Goal: Check status: Check status

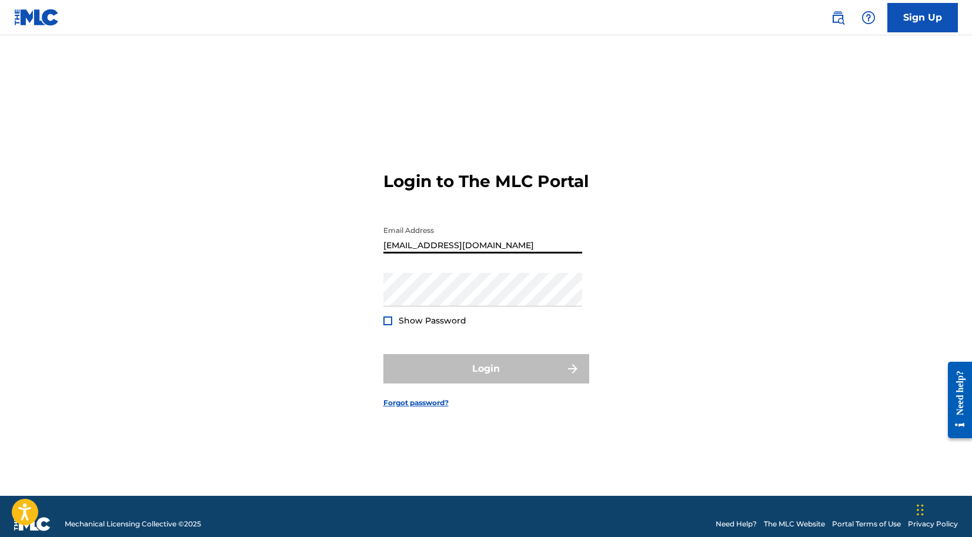
type input "[EMAIL_ADDRESS][DOMAIN_NAME]"
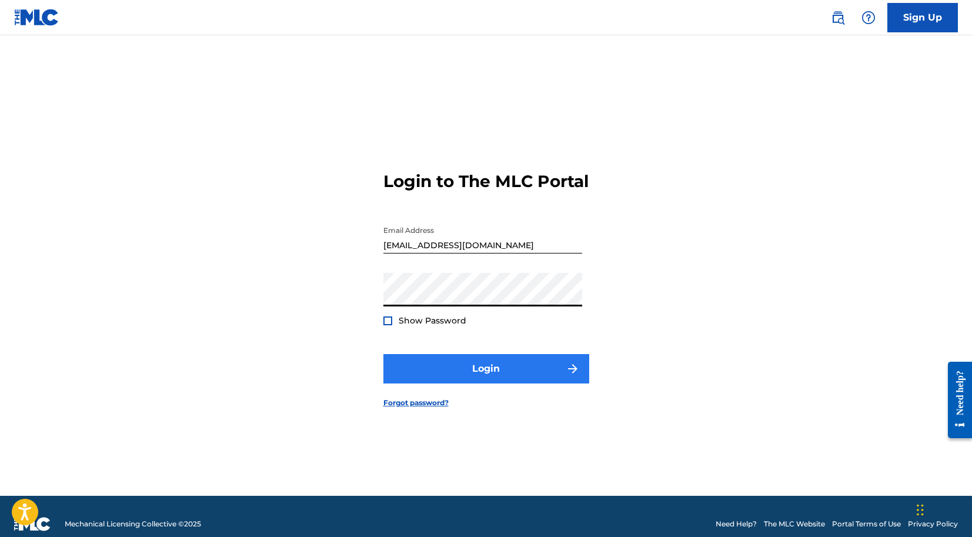
click at [384, 382] on button "Login" at bounding box center [487, 368] width 206 height 29
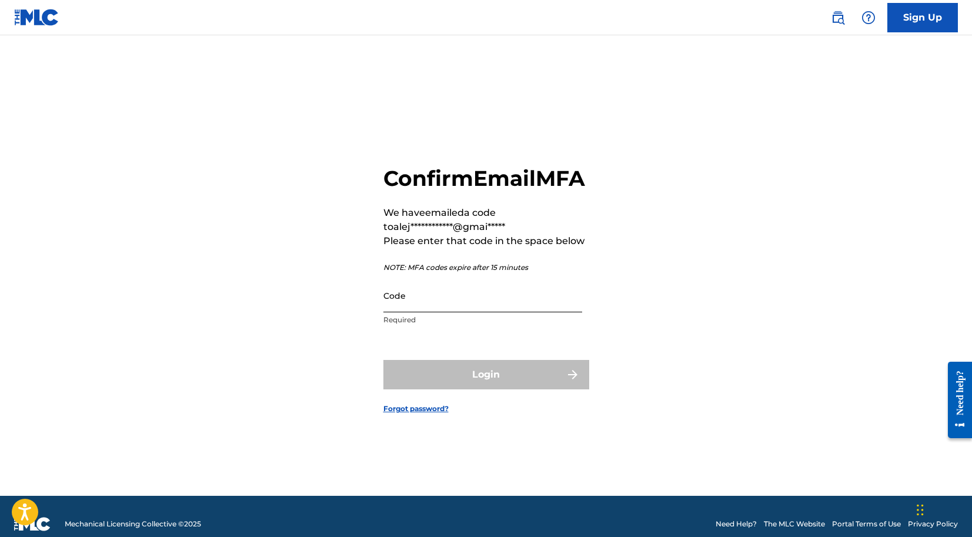
click at [404, 312] on input "Code" at bounding box center [483, 296] width 199 height 34
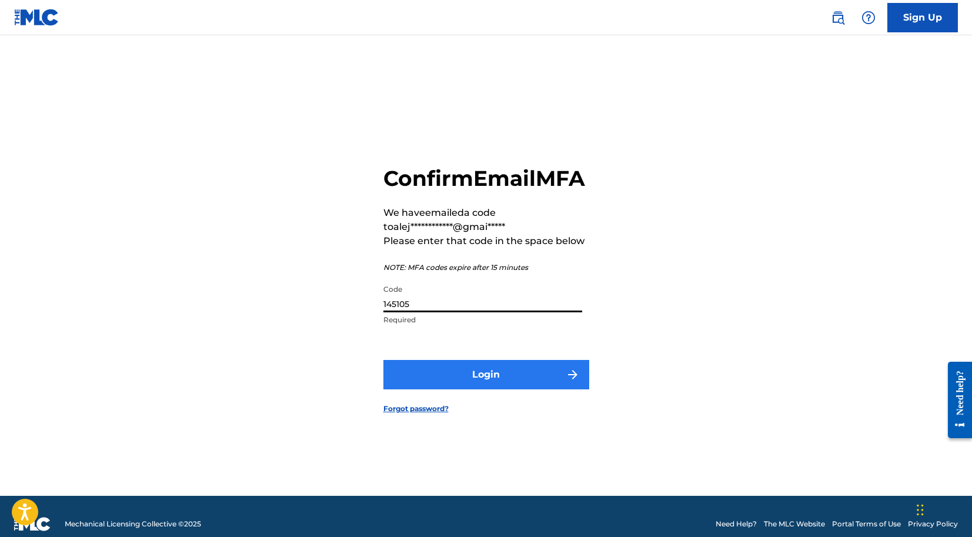
type input "145105"
click at [399, 382] on button "Login" at bounding box center [487, 374] width 206 height 29
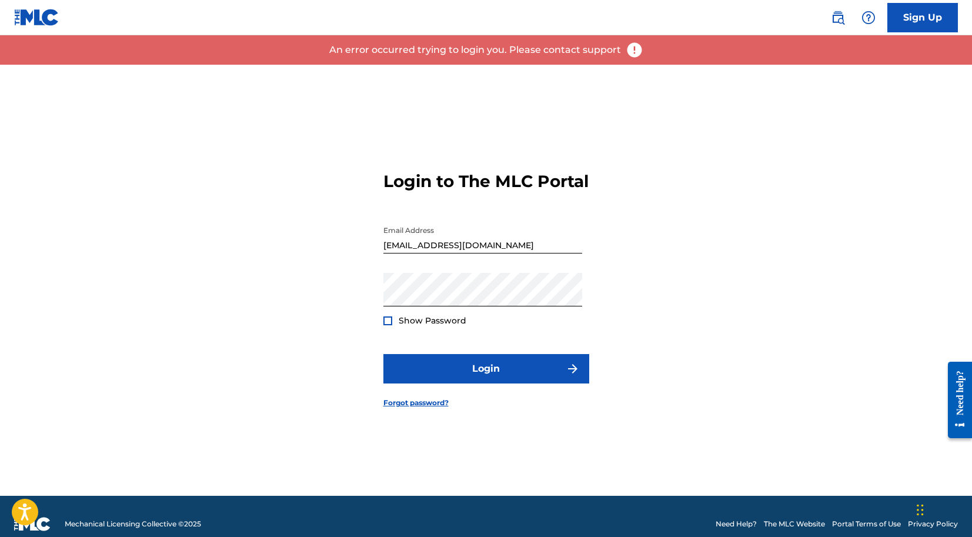
click at [391, 342] on form "Login to The MLC Portal Email Address [EMAIL_ADDRESS][DOMAIN_NAME] Password Sho…" at bounding box center [487, 280] width 206 height 431
click at [388, 325] on div at bounding box center [388, 320] width 9 height 9
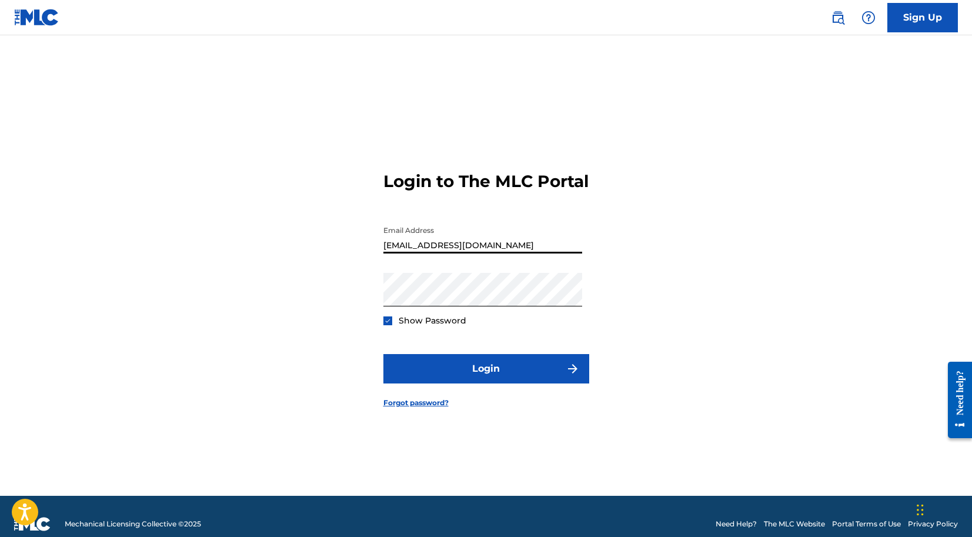
click at [384, 254] on input "[EMAIL_ADDRESS][DOMAIN_NAME]" at bounding box center [483, 237] width 199 height 34
click at [35, 22] on img at bounding box center [36, 17] width 45 height 17
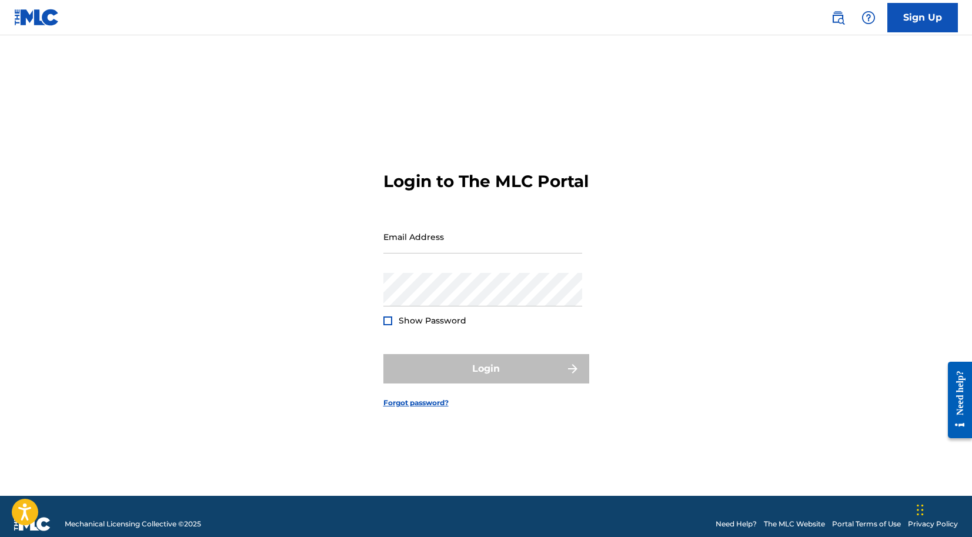
click at [35, 22] on img at bounding box center [36, 17] width 45 height 17
click at [461, 254] on input "Email Address" at bounding box center [483, 237] width 199 height 34
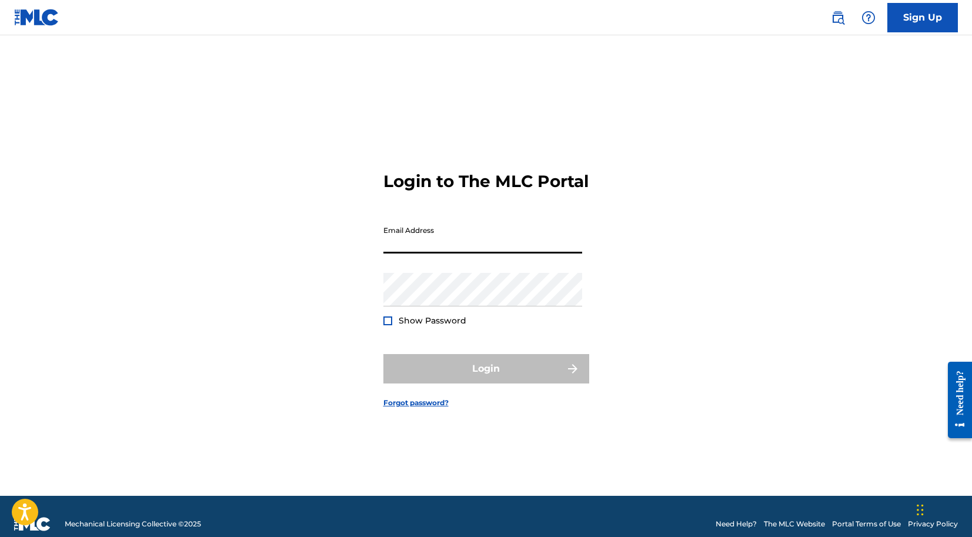
paste input "[EMAIL_ADDRESS][DOMAIN_NAME]"
type input "[EMAIL_ADDRESS][DOMAIN_NAME]"
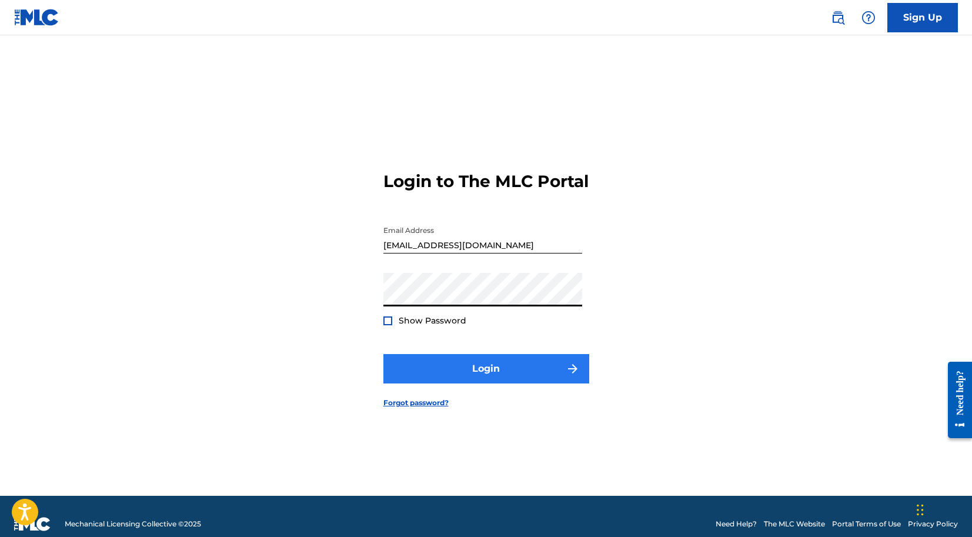
click at [435, 368] on button "Login" at bounding box center [487, 368] width 206 height 29
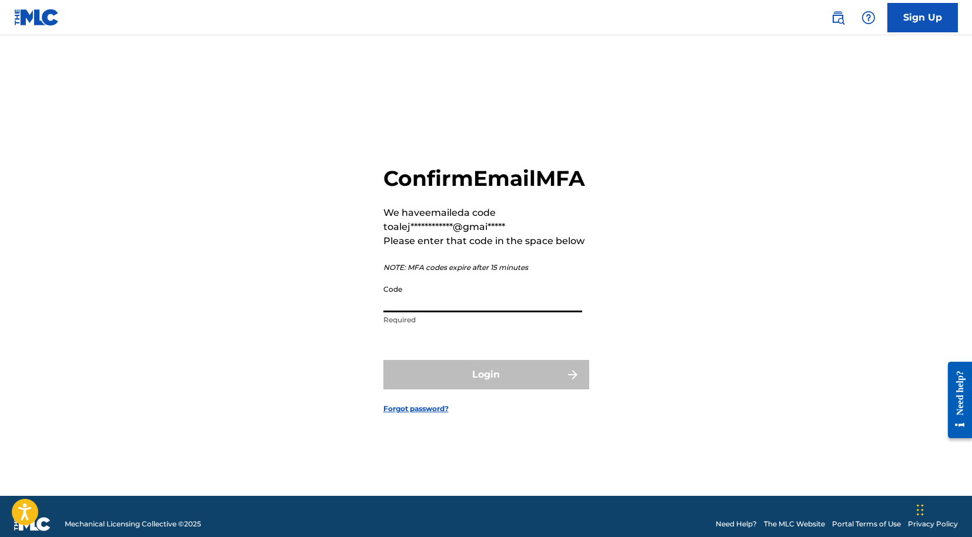
click at [401, 312] on input "Code" at bounding box center [483, 296] width 199 height 34
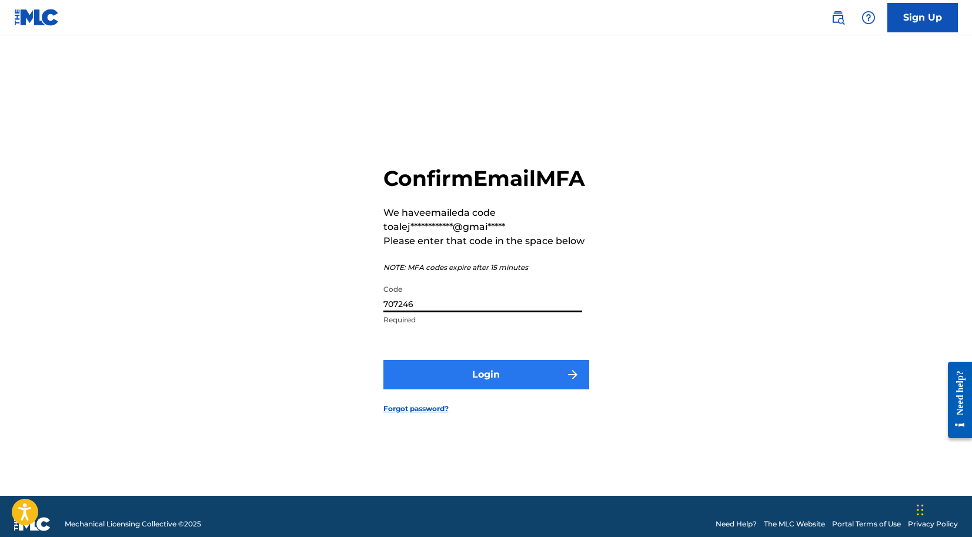
type input "707246"
click at [389, 389] on button "Login" at bounding box center [487, 374] width 206 height 29
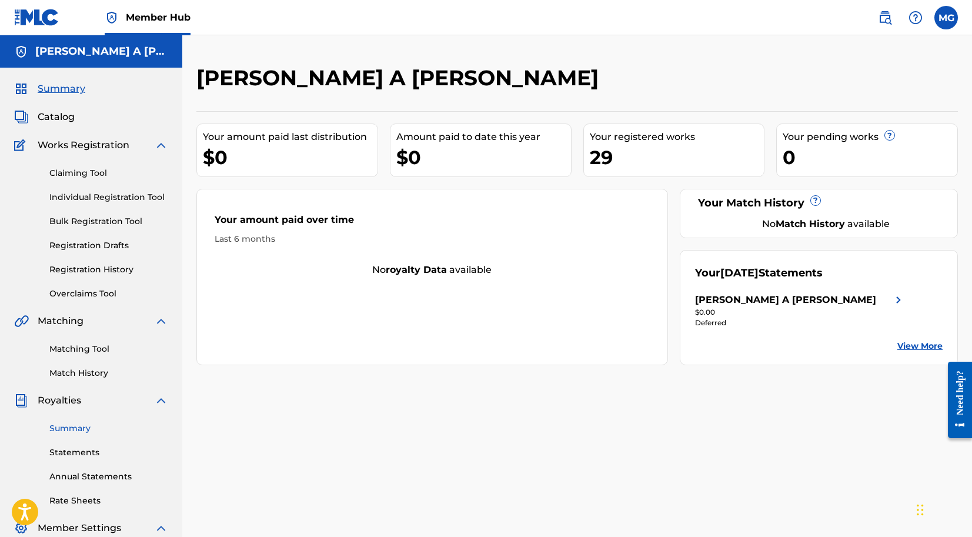
click at [76, 431] on link "Summary" at bounding box center [108, 428] width 119 height 12
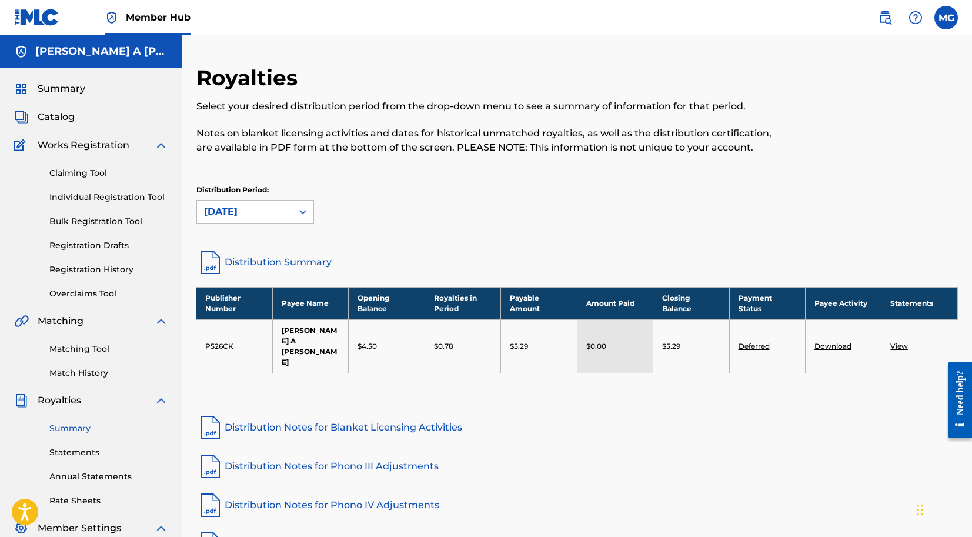
click at [599, 341] on p "$0.00" at bounding box center [596, 346] width 20 height 11
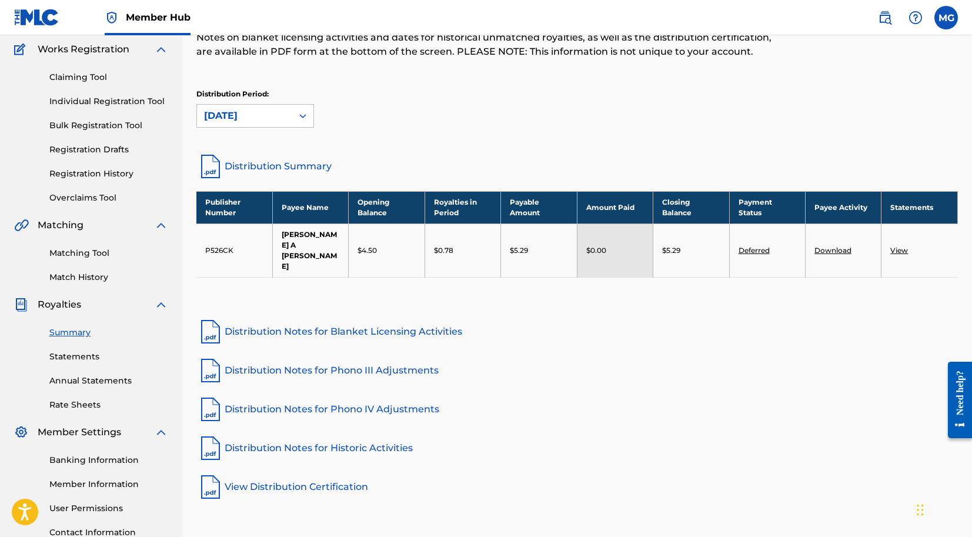
scroll to position [99, 0]
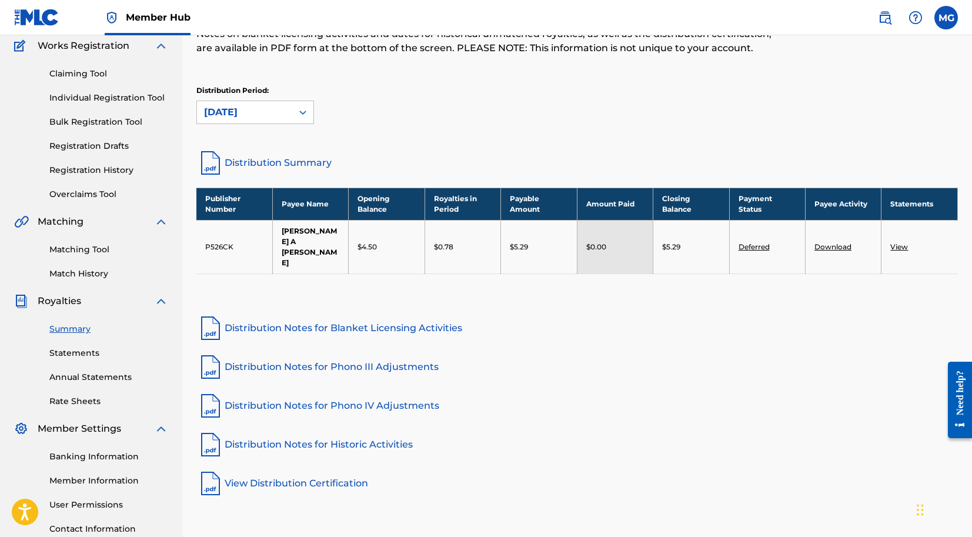
click at [903, 242] on link "View" at bounding box center [900, 246] width 18 height 9
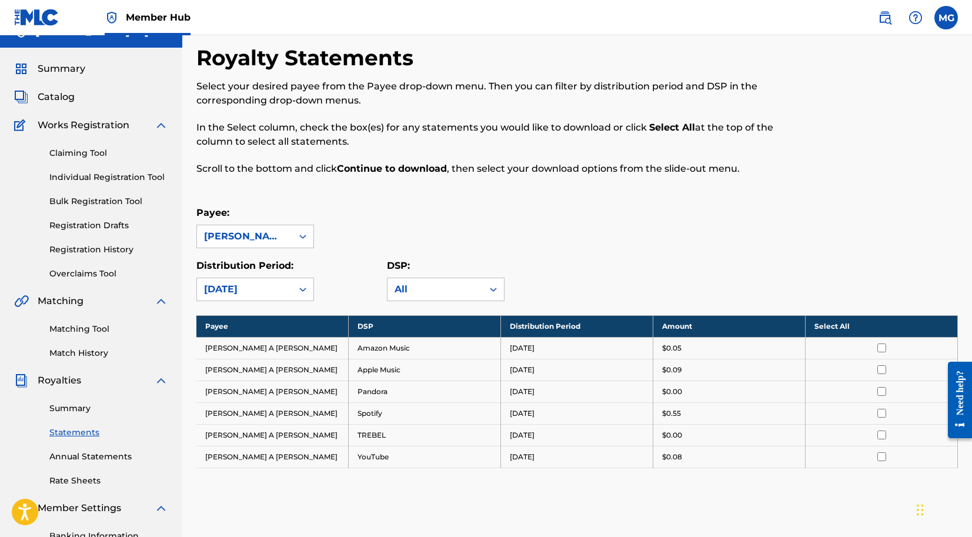
scroll to position [10, 0]
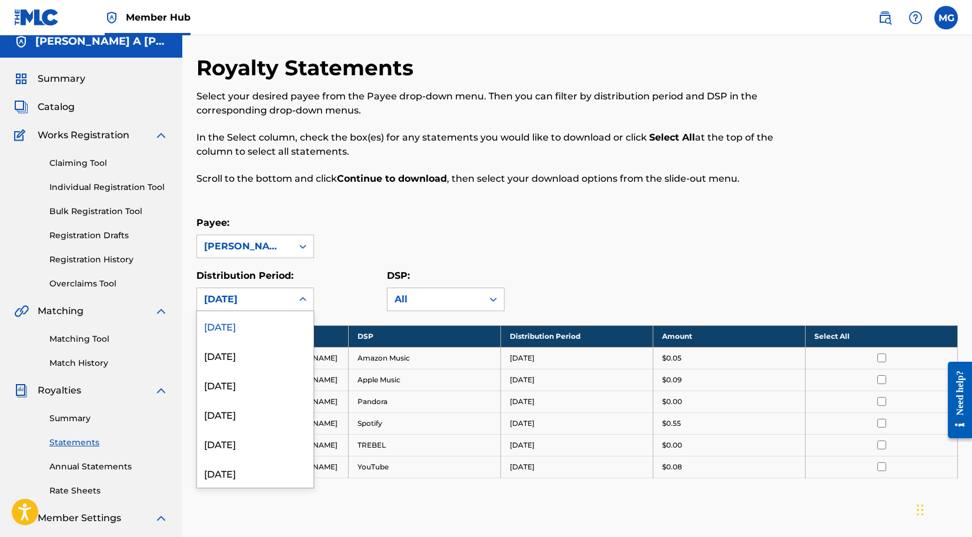
click at [303, 305] on icon at bounding box center [303, 300] width 12 height 12
click at [262, 359] on div "August 2025" at bounding box center [255, 355] width 116 height 29
click at [292, 297] on div "August 2025" at bounding box center [244, 299] width 95 height 22
click at [275, 331] on div "September 2025" at bounding box center [255, 325] width 116 height 29
click at [292, 298] on div "September 2025" at bounding box center [244, 299] width 95 height 22
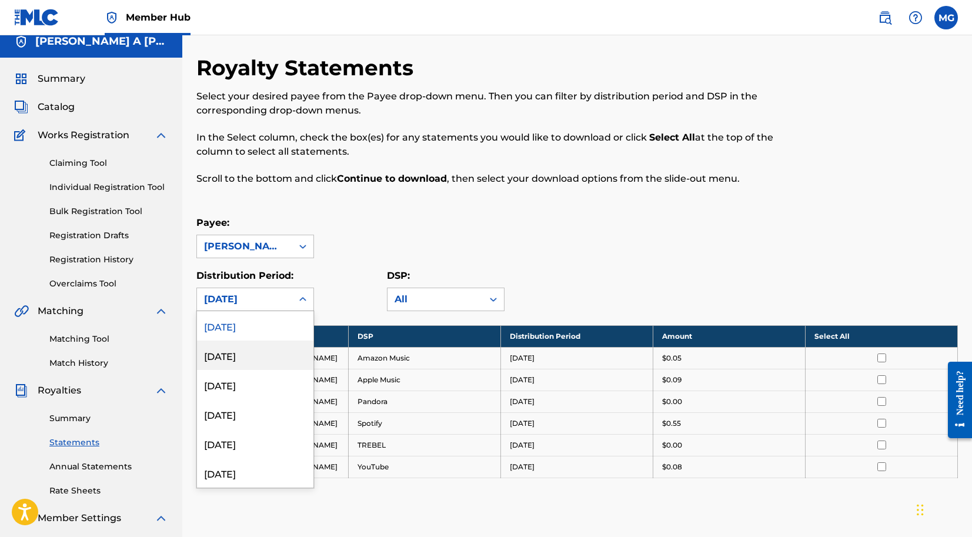
click at [271, 346] on div "August 2025" at bounding box center [255, 355] width 116 height 29
click at [299, 304] on icon at bounding box center [303, 300] width 12 height 12
click at [244, 384] on div "July 2025" at bounding box center [255, 384] width 116 height 29
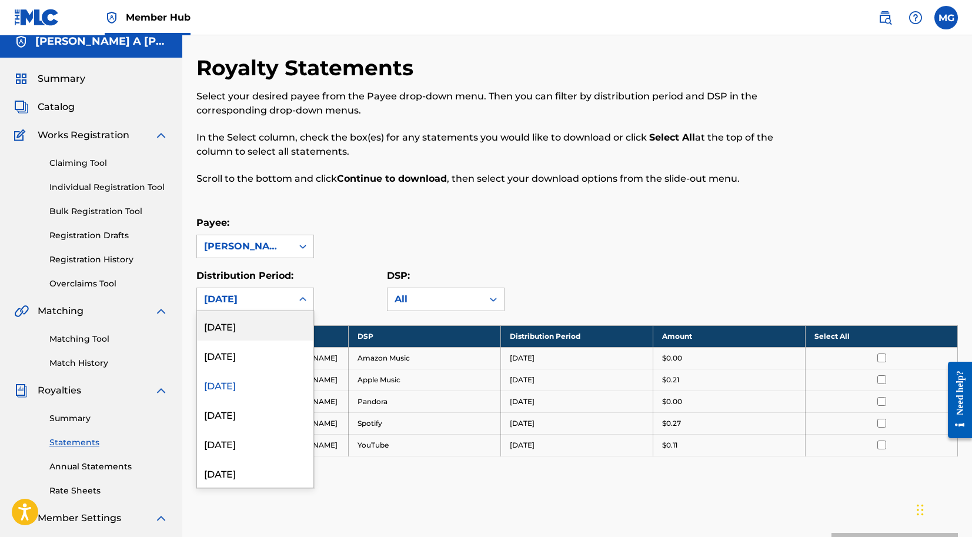
click at [292, 294] on div "July 2025" at bounding box center [244, 299] width 95 height 22
click at [243, 424] on div "June 2025" at bounding box center [255, 413] width 116 height 29
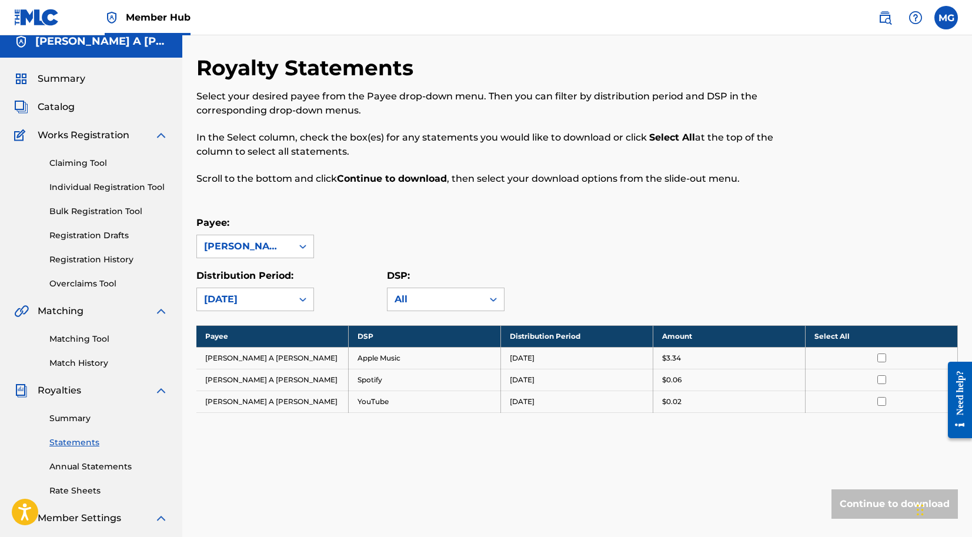
click at [279, 306] on div "June 2025" at bounding box center [244, 299] width 81 height 14
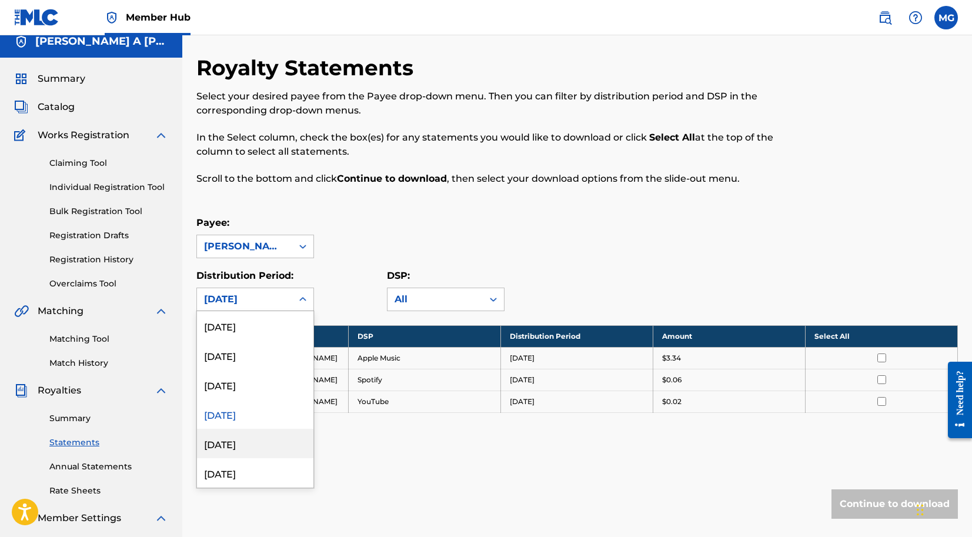
click at [242, 442] on div "May 2025" at bounding box center [255, 443] width 116 height 29
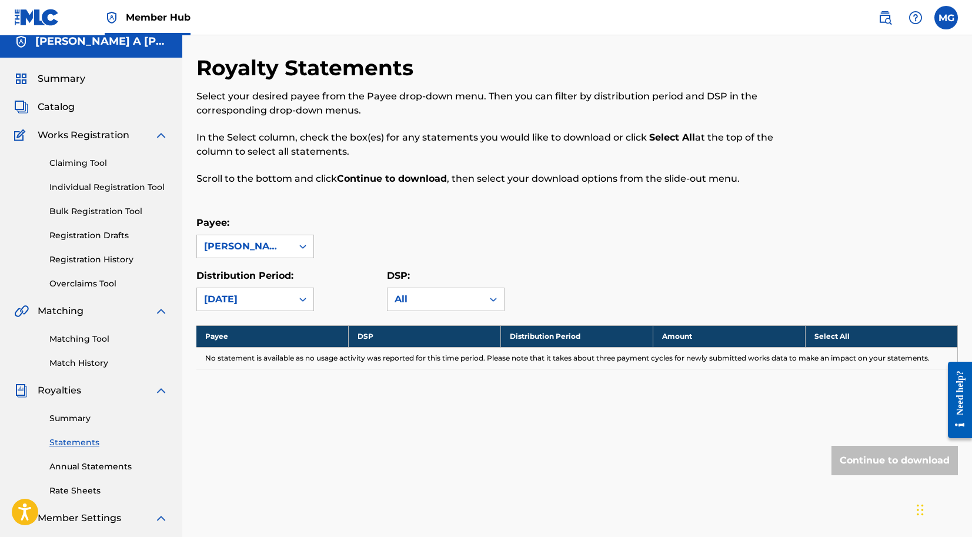
click at [292, 301] on div at bounding box center [302, 299] width 21 height 22
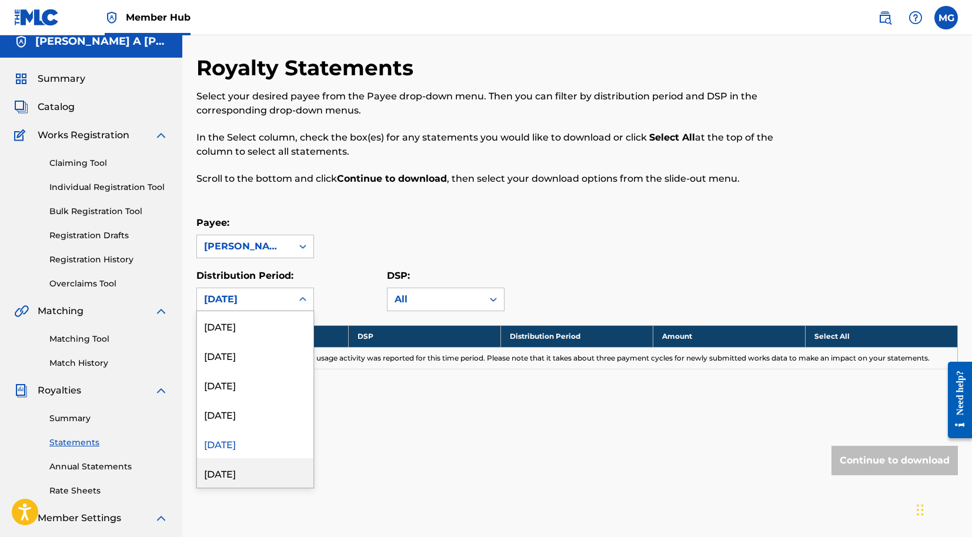
click at [237, 467] on div "April 2025" at bounding box center [255, 472] width 116 height 29
click at [285, 304] on div "April 2025" at bounding box center [244, 299] width 81 height 14
click at [284, 305] on div "April 2025" at bounding box center [244, 299] width 81 height 14
click at [286, 292] on div "April 2025" at bounding box center [244, 299] width 95 height 22
click at [268, 325] on div "September 2025" at bounding box center [255, 325] width 116 height 29
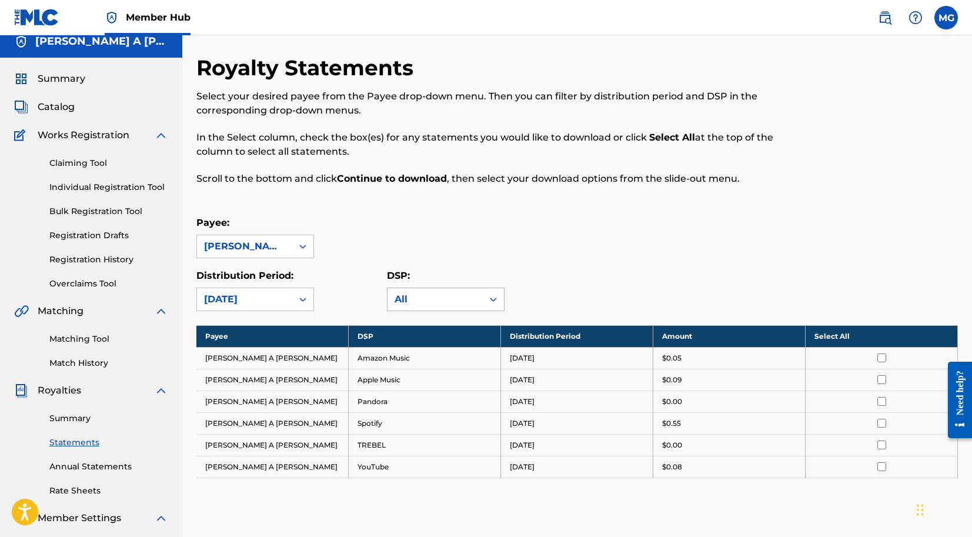
click at [407, 302] on div "All" at bounding box center [435, 299] width 81 height 14
click at [363, 313] on div "Royalty Statements Select your desired payee from the Payee drop-down menu. The…" at bounding box center [577, 343] width 762 height 576
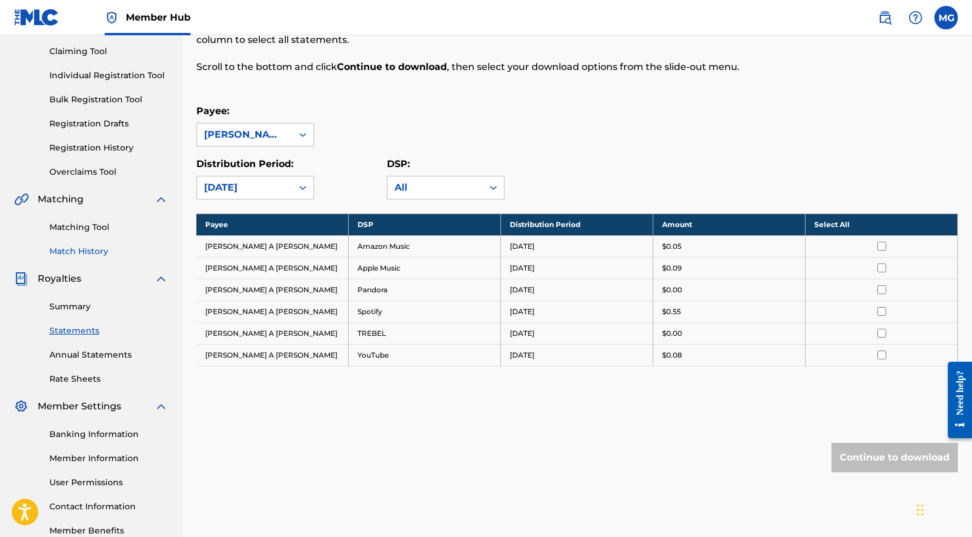
scroll to position [129, 0]
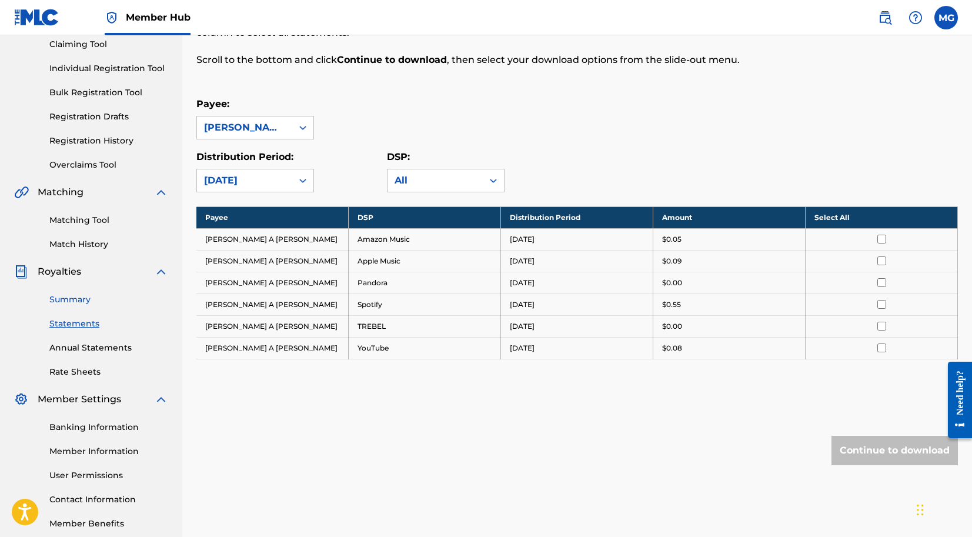
click at [85, 298] on link "Summary" at bounding box center [108, 300] width 119 height 12
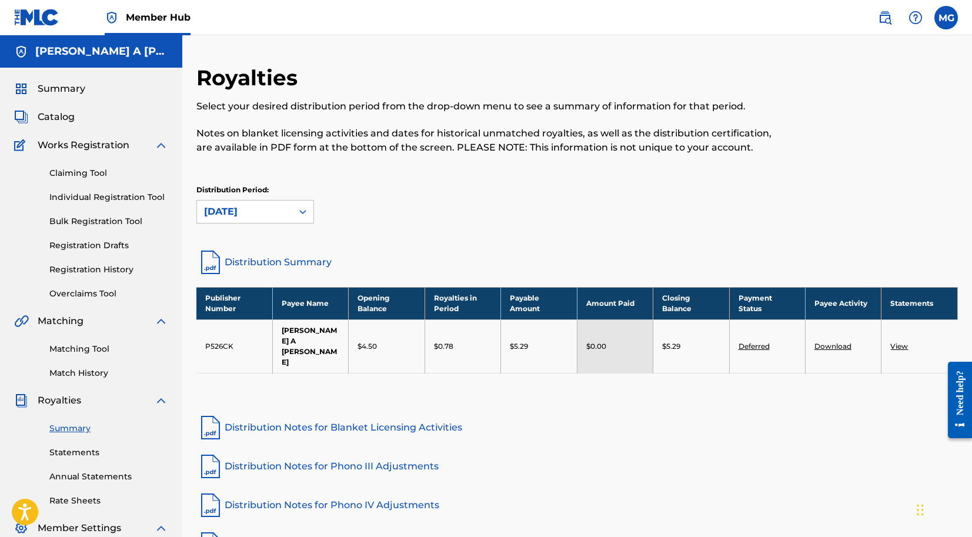
click at [959, 11] on nav "Member Hub MG MG Manuel A Gilbert Brito alejandrobrito87@gmail.com Notification…" at bounding box center [486, 17] width 972 height 35
click at [944, 22] on label at bounding box center [947, 18] width 24 height 24
click at [946, 18] on input "MG Manuel A Gilbert Brito alejandrobrito87@gmail.com Notification Preferences P…" at bounding box center [946, 18] width 0 height 0
click at [844, 164] on p "Log out" at bounding box center [833, 166] width 28 height 11
click at [946, 18] on input "MG Manuel A Gilbert Brito alejandrobrito87@gmail.com Notification Preferences P…" at bounding box center [946, 18] width 0 height 0
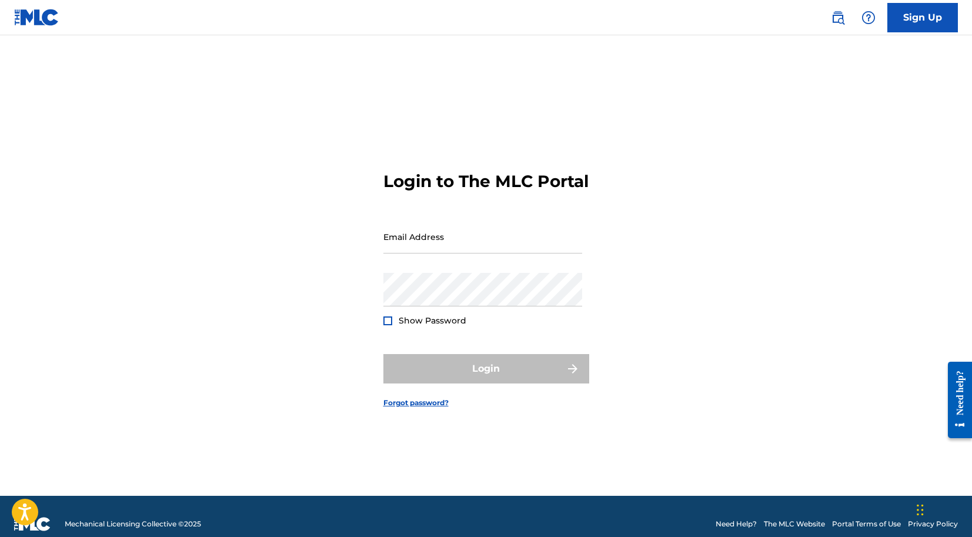
click at [40, 21] on img at bounding box center [36, 17] width 45 height 17
